Goal: Download file/media

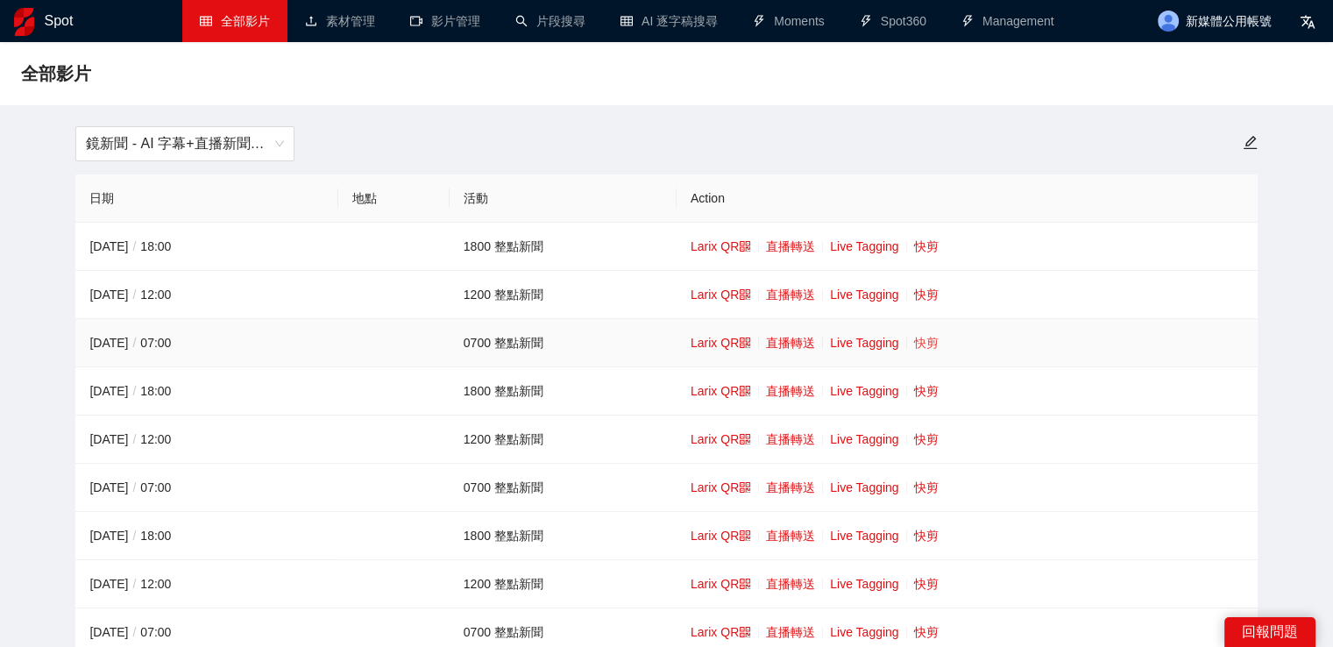
click at [932, 343] on link "快剪" at bounding box center [926, 343] width 25 height 14
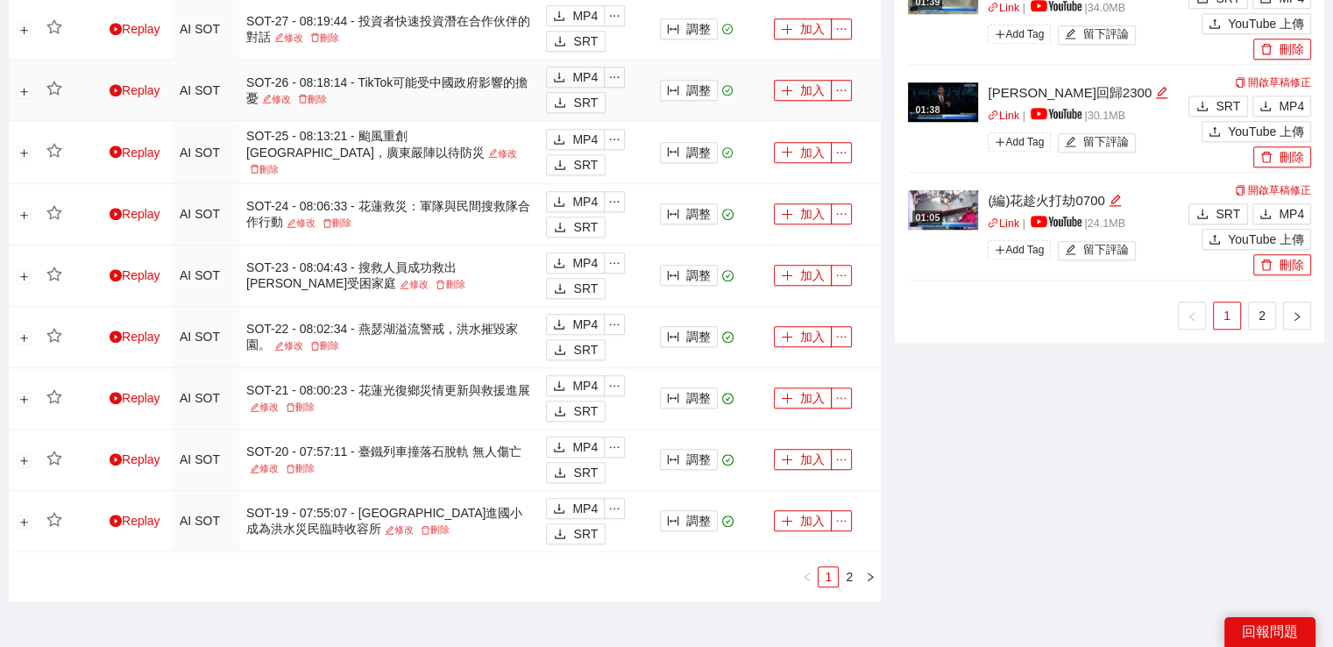
scroll to position [1613, 0]
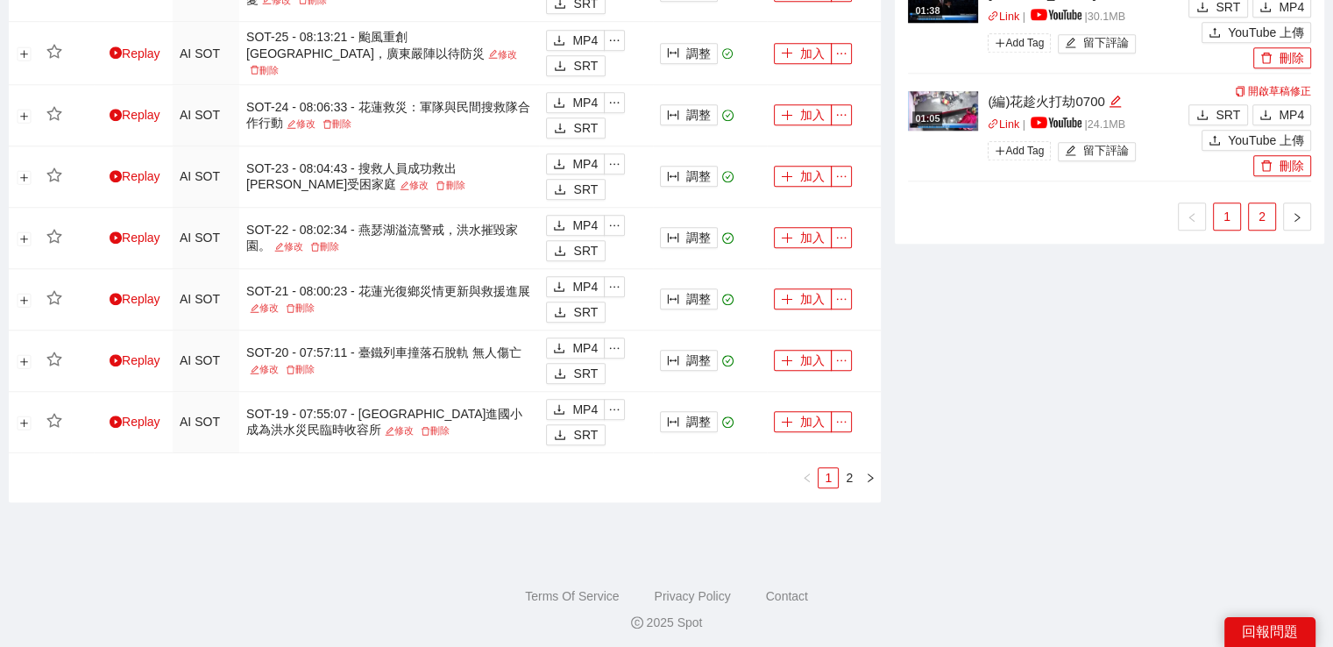
click at [1258, 222] on link "2" at bounding box center [1261, 216] width 26 height 26
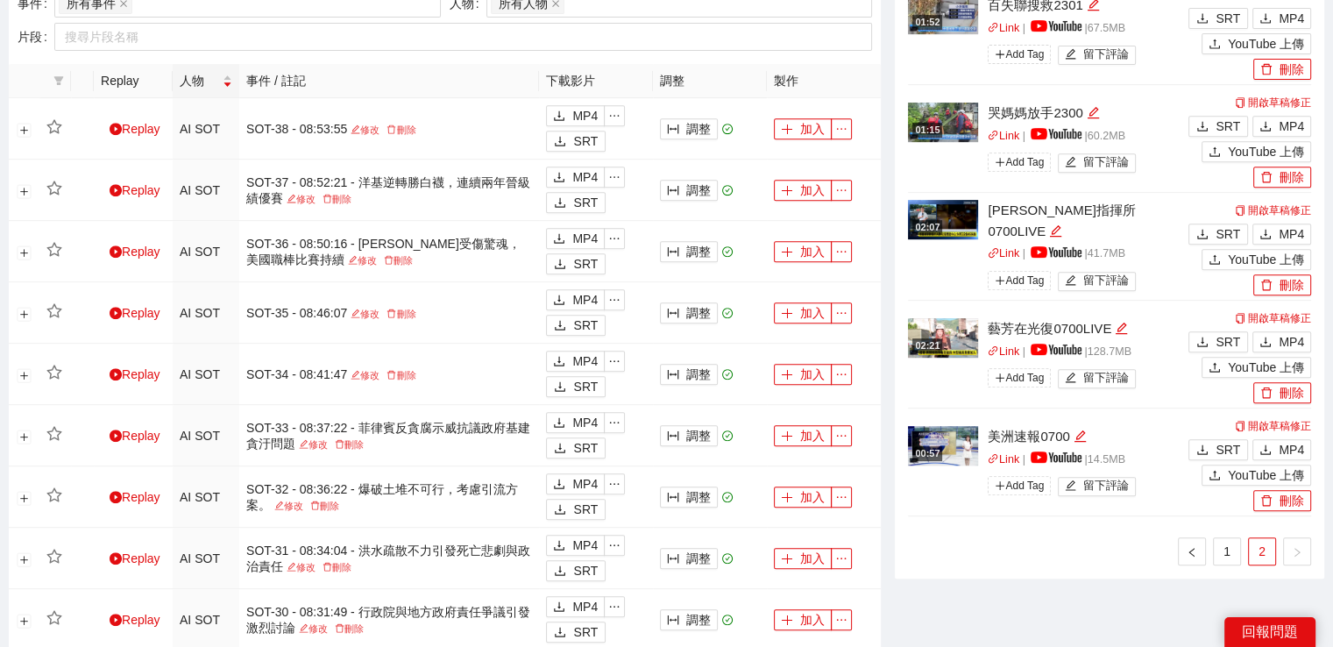
scroll to position [737, 0]
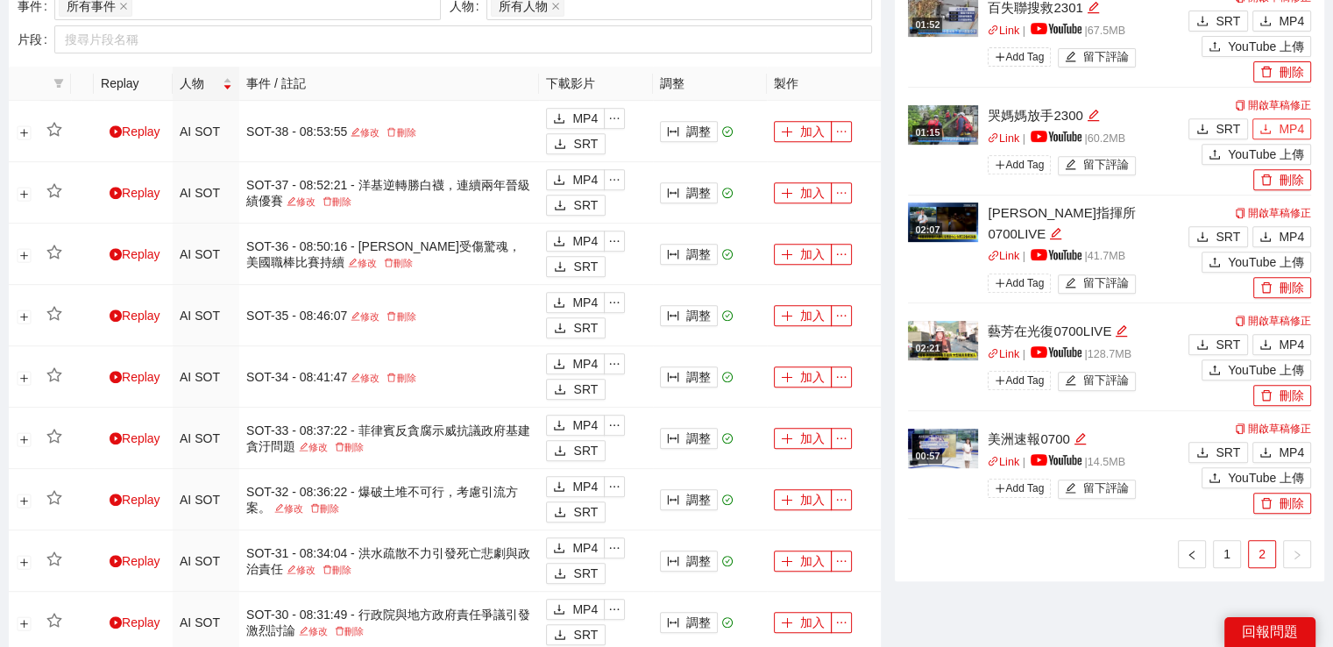
click at [1280, 120] on span "MP4" at bounding box center [1290, 128] width 25 height 19
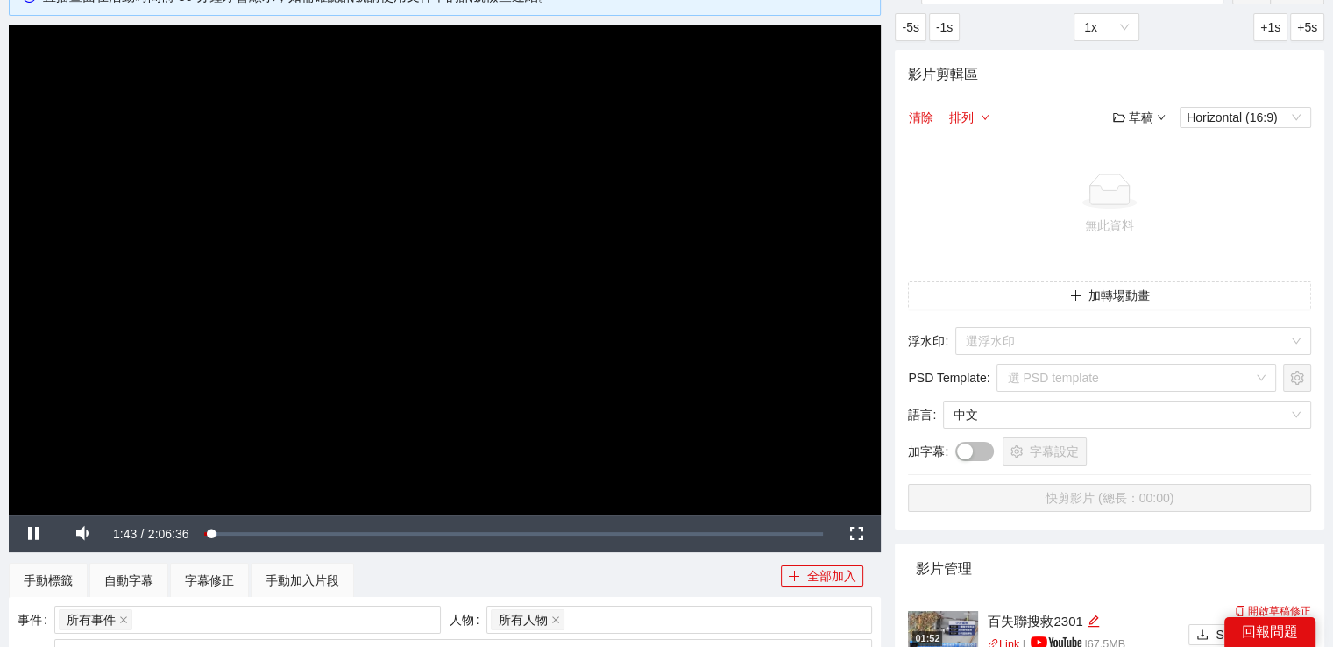
click at [404, 183] on video "Video Player" at bounding box center [445, 270] width 872 height 491
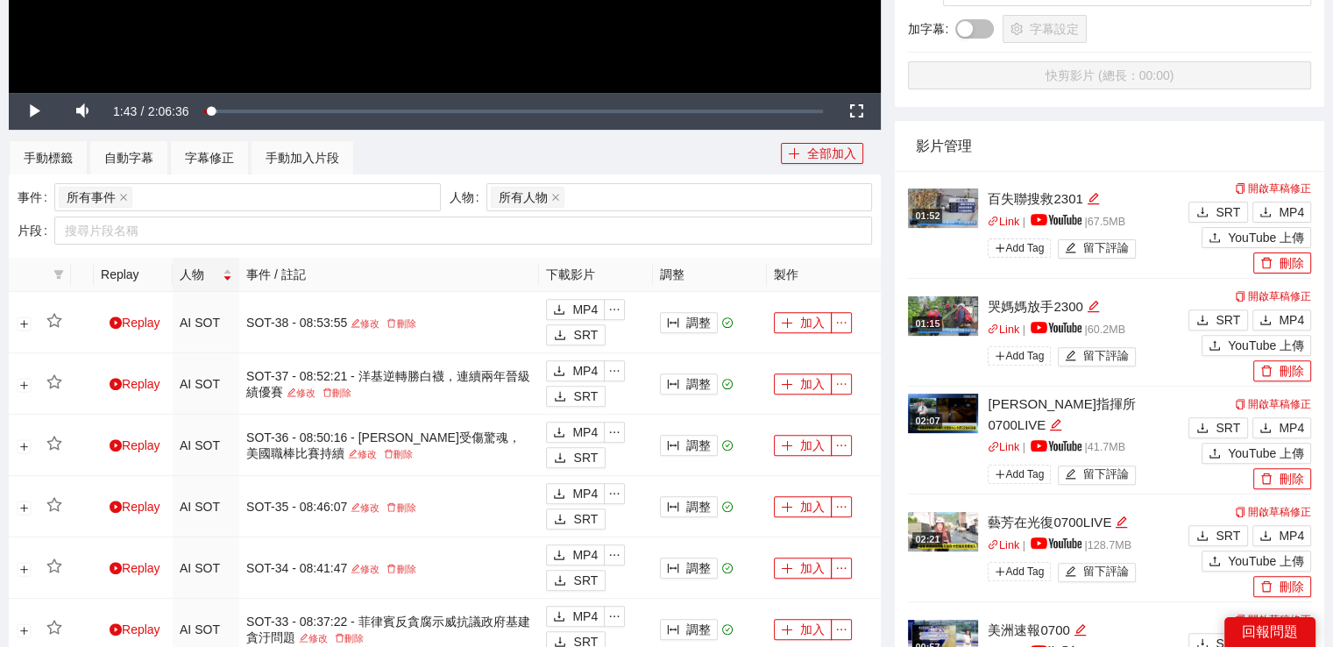
scroll to position [562, 0]
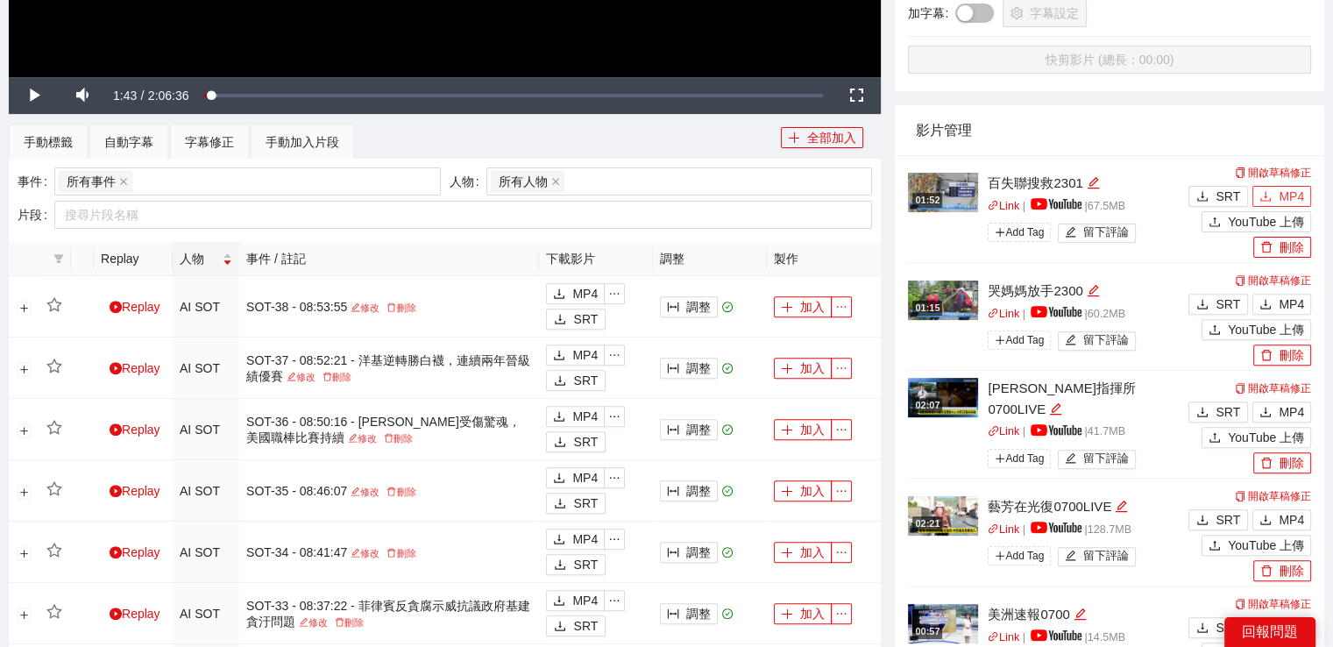
click at [1282, 197] on span "MP4" at bounding box center [1290, 196] width 25 height 19
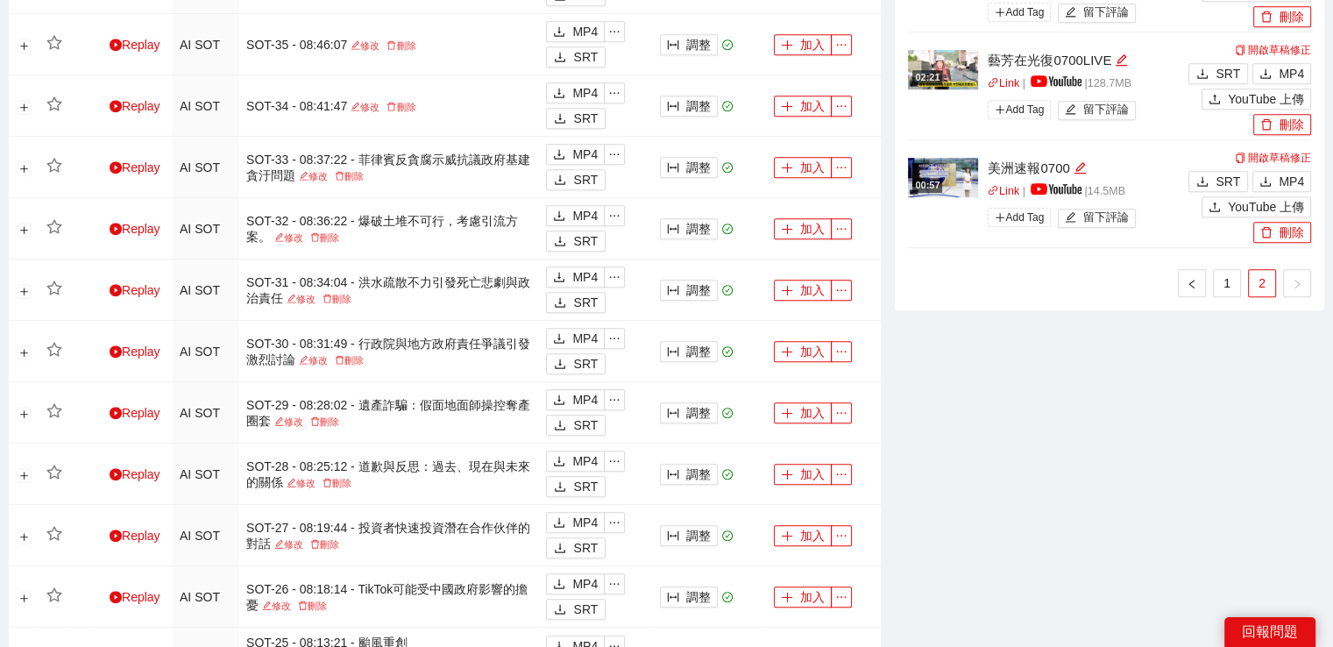
scroll to position [1175, 0]
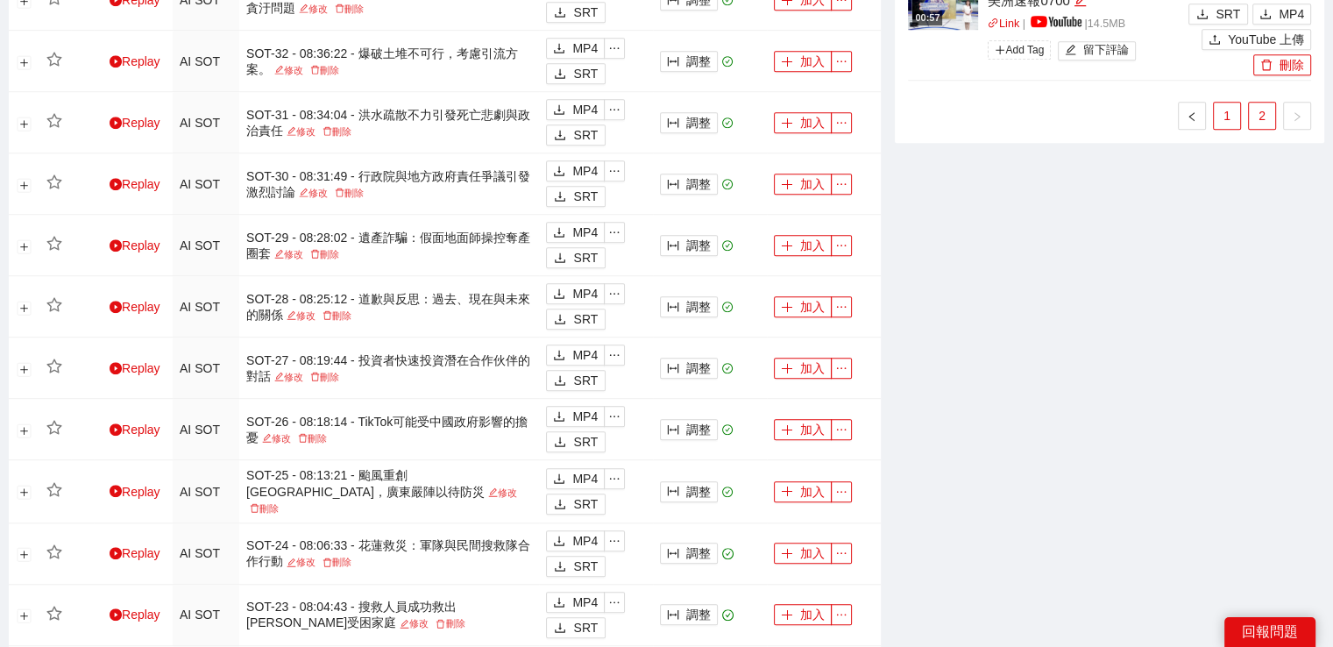
click at [1216, 108] on link "1" at bounding box center [1226, 116] width 26 height 26
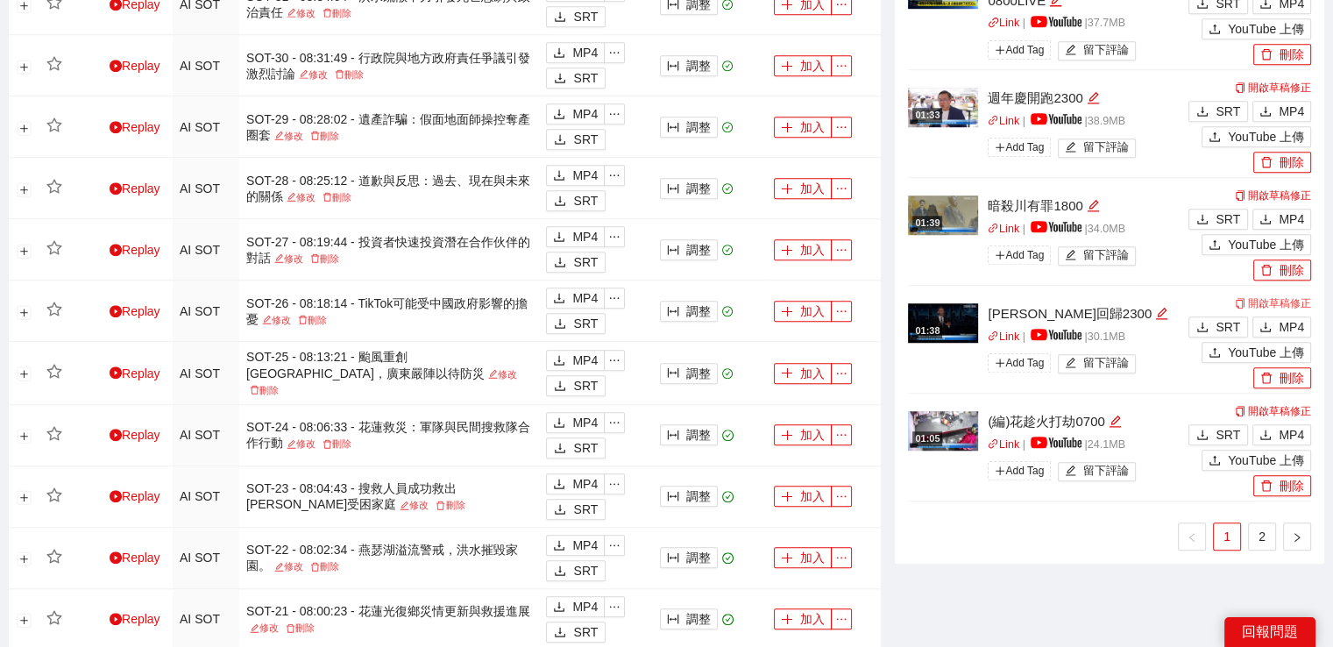
scroll to position [1262, 0]
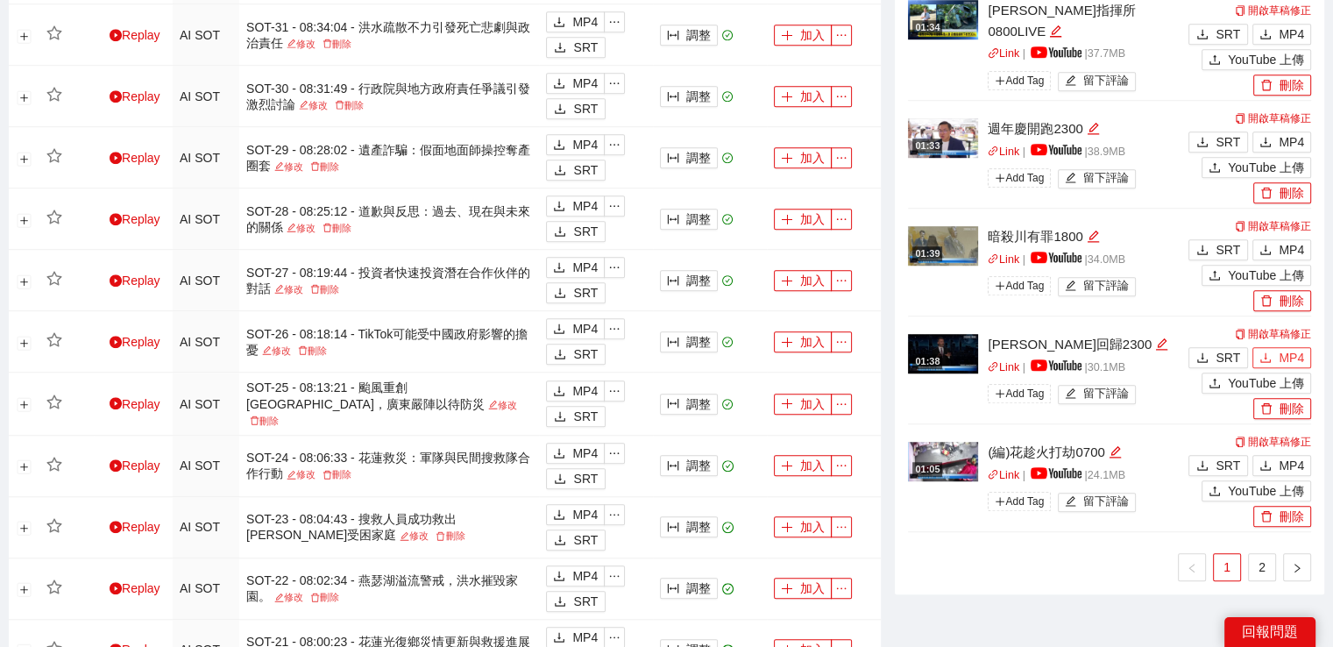
click at [1294, 358] on span "MP4" at bounding box center [1290, 357] width 25 height 19
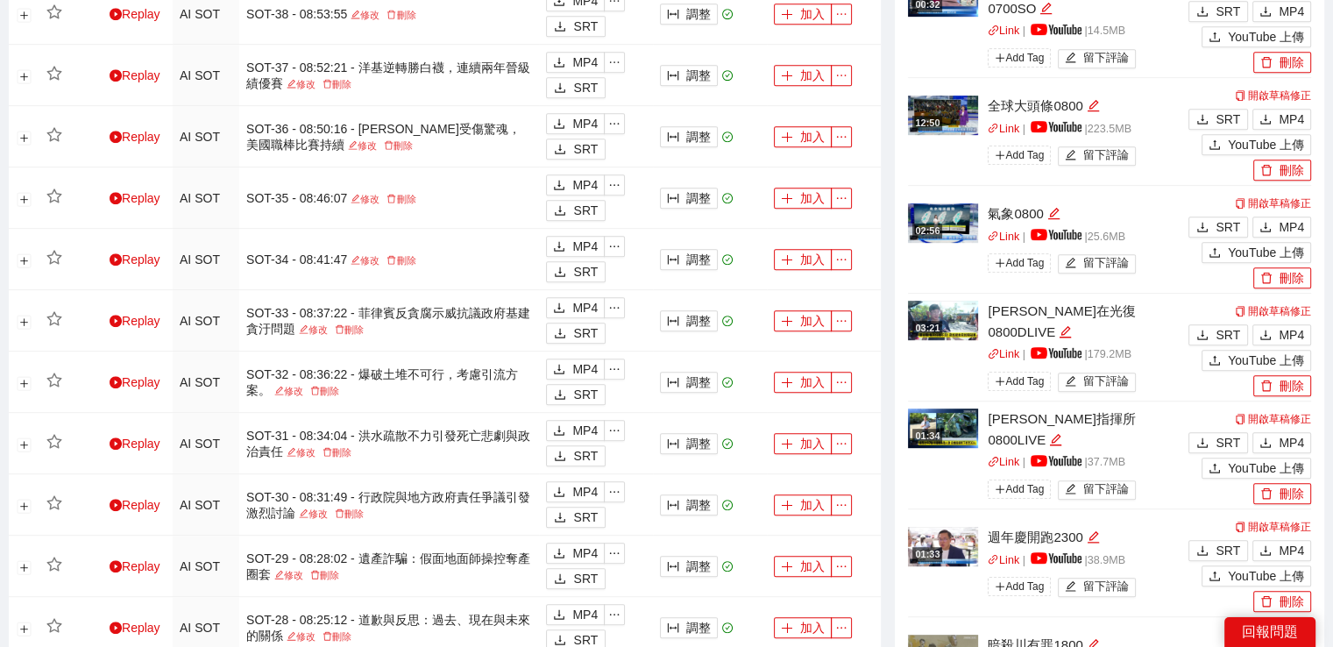
scroll to position [1087, 0]
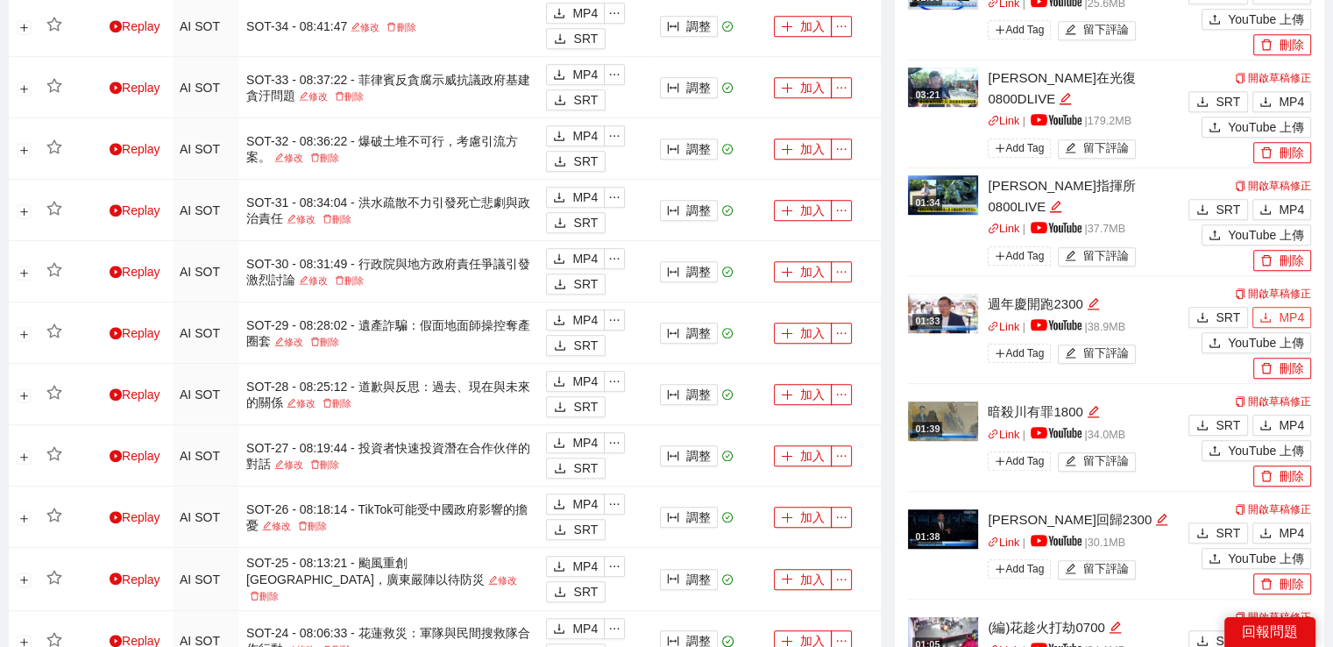
click at [1283, 320] on span "MP4" at bounding box center [1290, 317] width 25 height 19
